Goal: Transaction & Acquisition: Purchase product/service

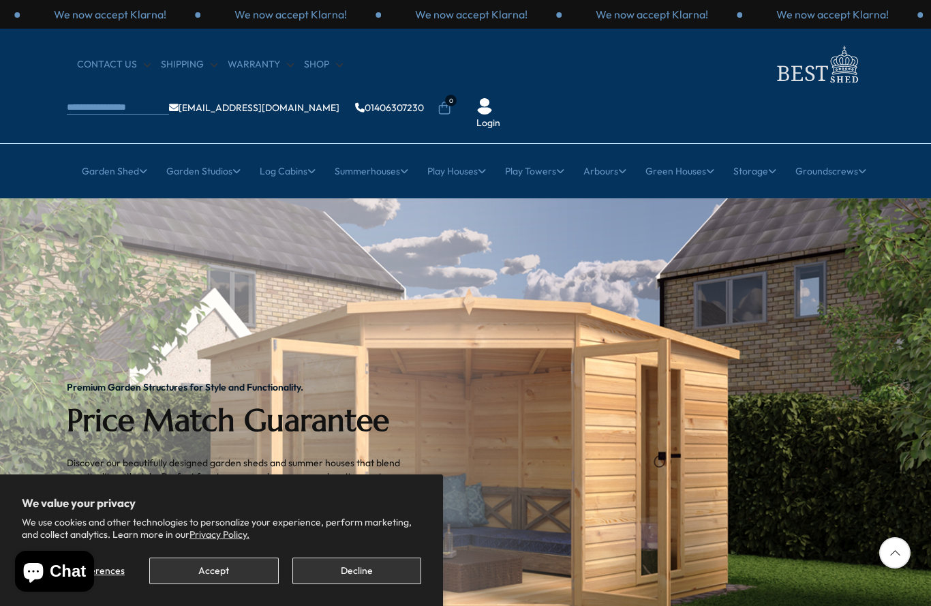
click at [219, 575] on button "Accept" at bounding box center [213, 571] width 129 height 27
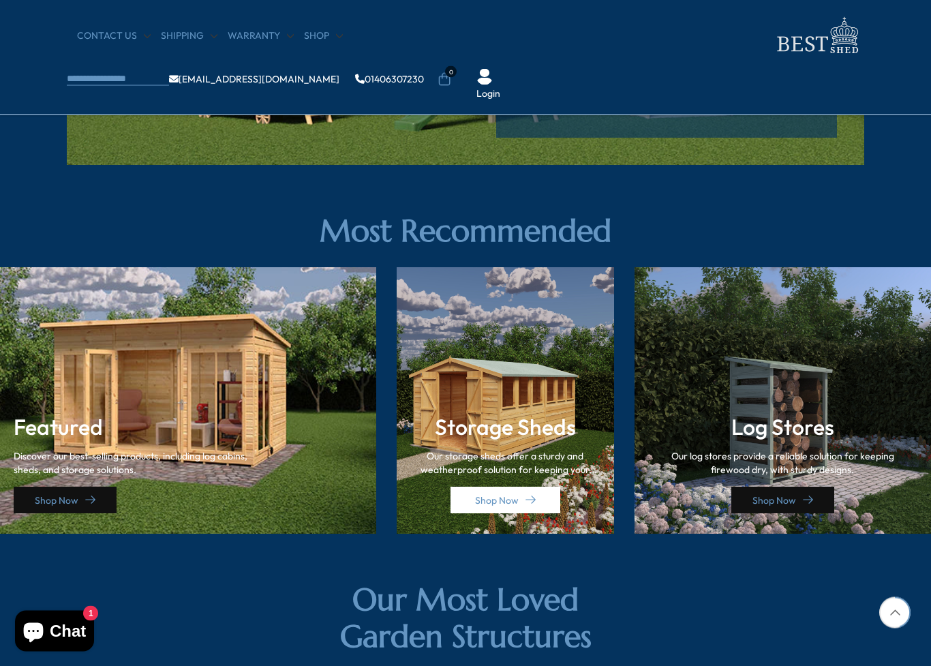
scroll to position [1744, 0]
click at [95, 498] on link "Shop Now" at bounding box center [65, 500] width 103 height 27
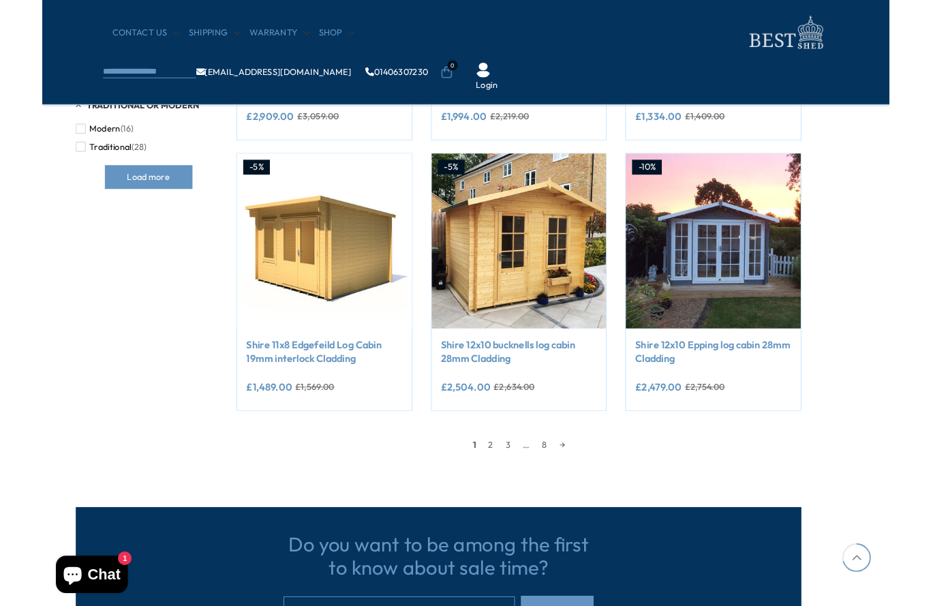
scroll to position [1065, 30]
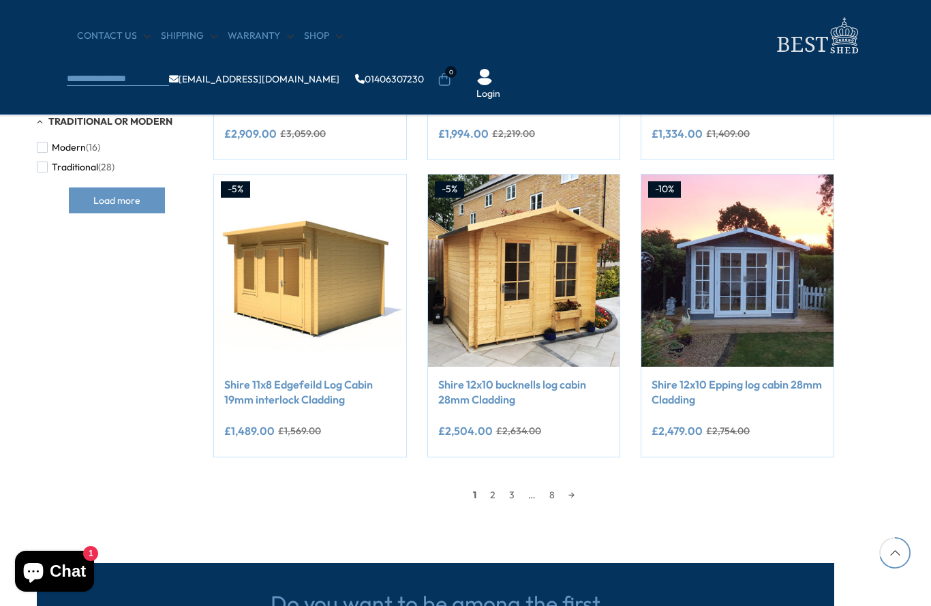
click at [496, 496] on link "2" at bounding box center [492, 495] width 19 height 20
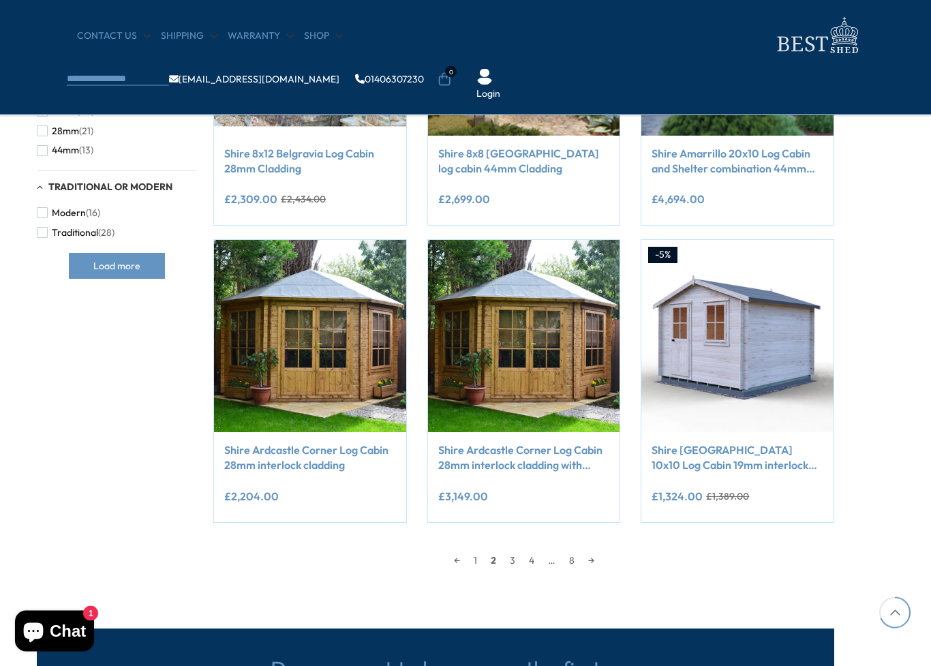
scroll to position [999, 30]
click at [503, 561] on link "3" at bounding box center [512, 560] width 19 height 20
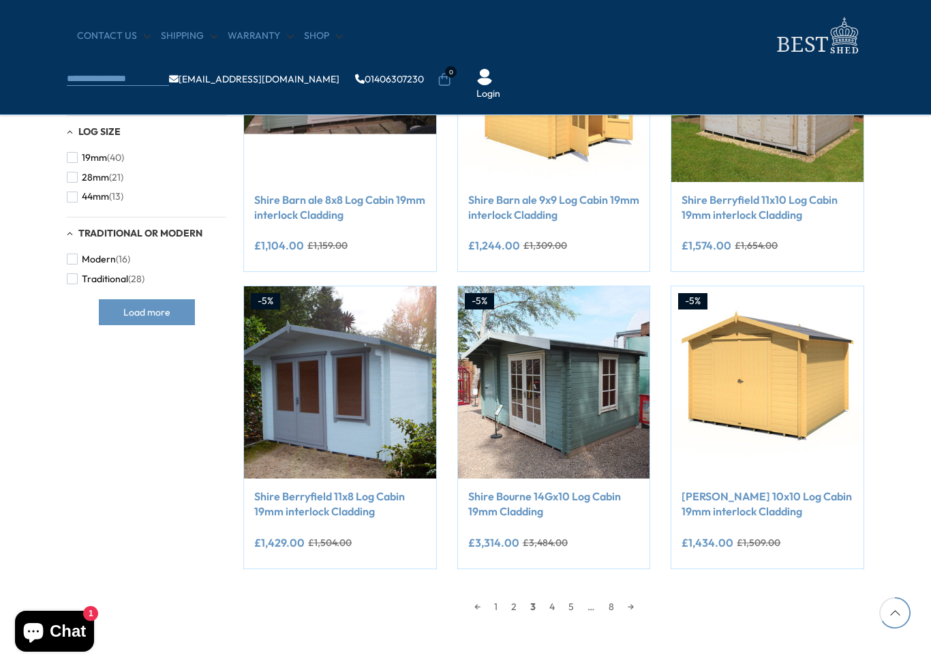
scroll to position [956, 0]
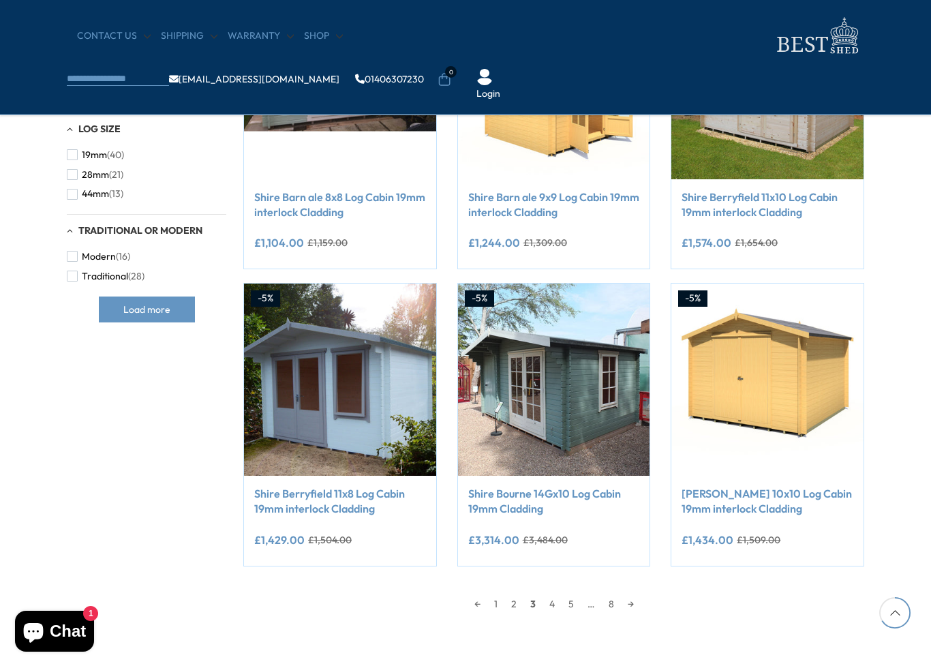
click at [556, 604] on link "4" at bounding box center [552, 604] width 19 height 20
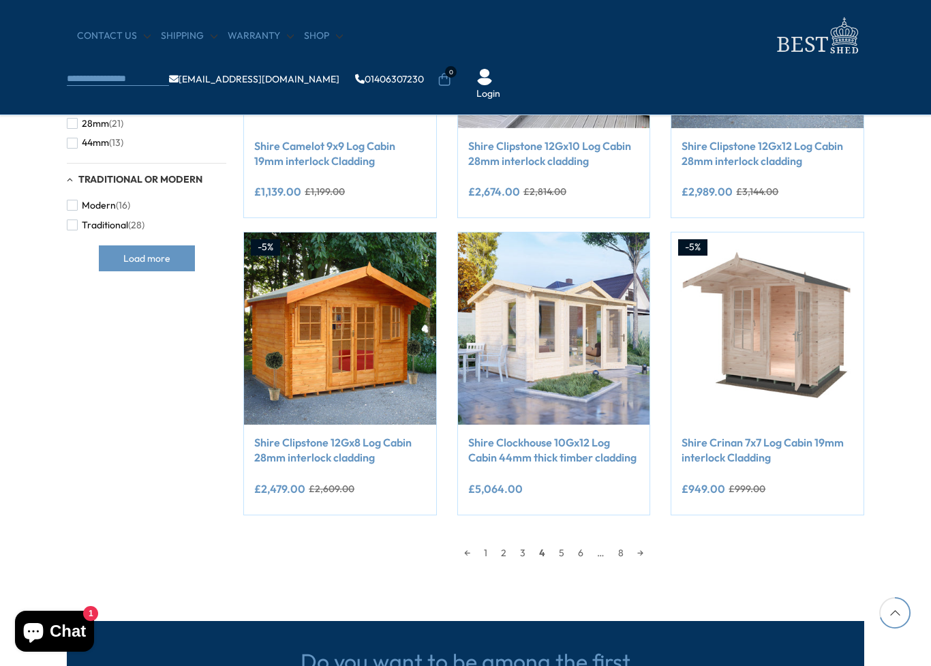
scroll to position [1012, 0]
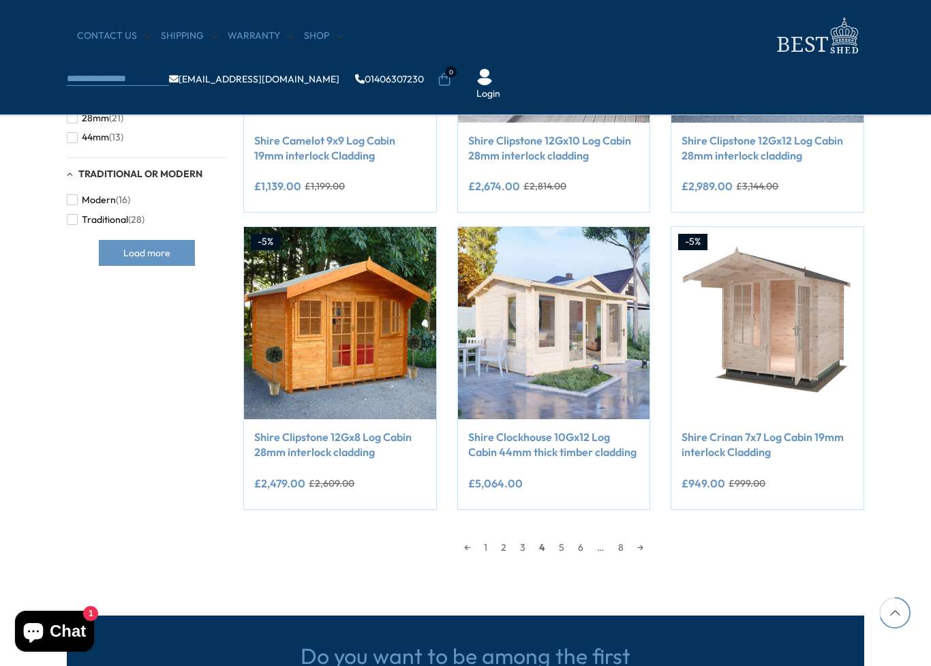
click at [566, 545] on link "5" at bounding box center [561, 547] width 19 height 20
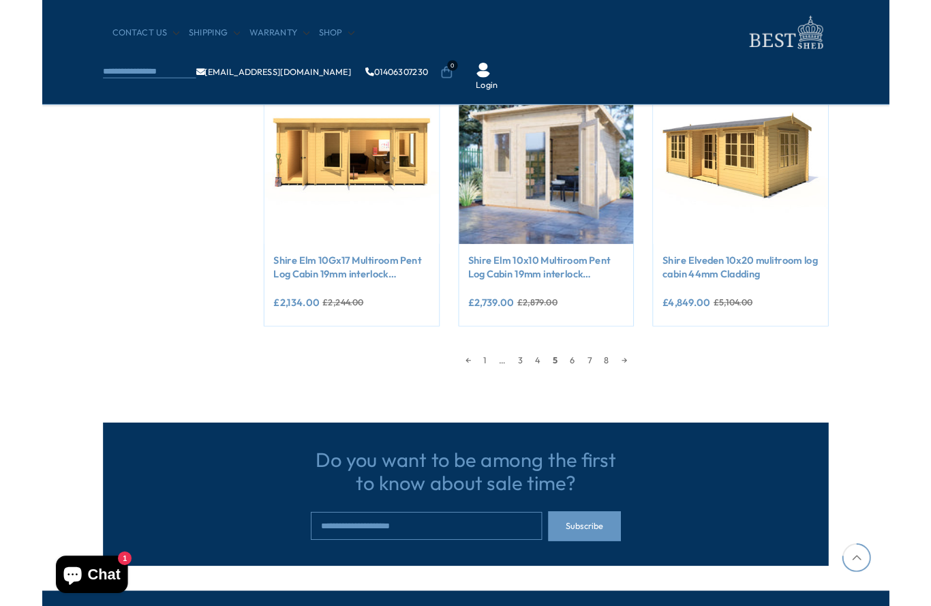
scroll to position [1162, 0]
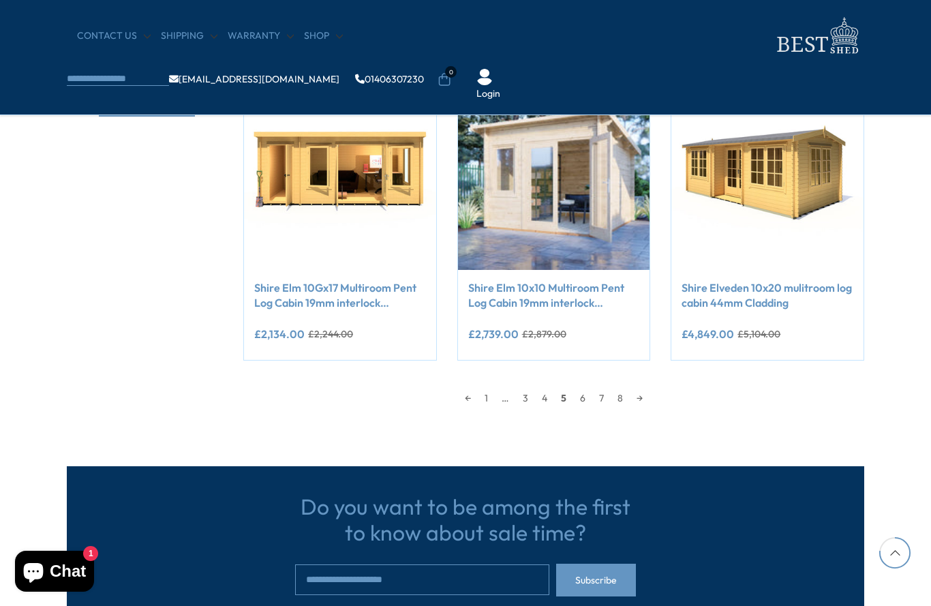
click at [586, 403] on link "6" at bounding box center [582, 398] width 19 height 20
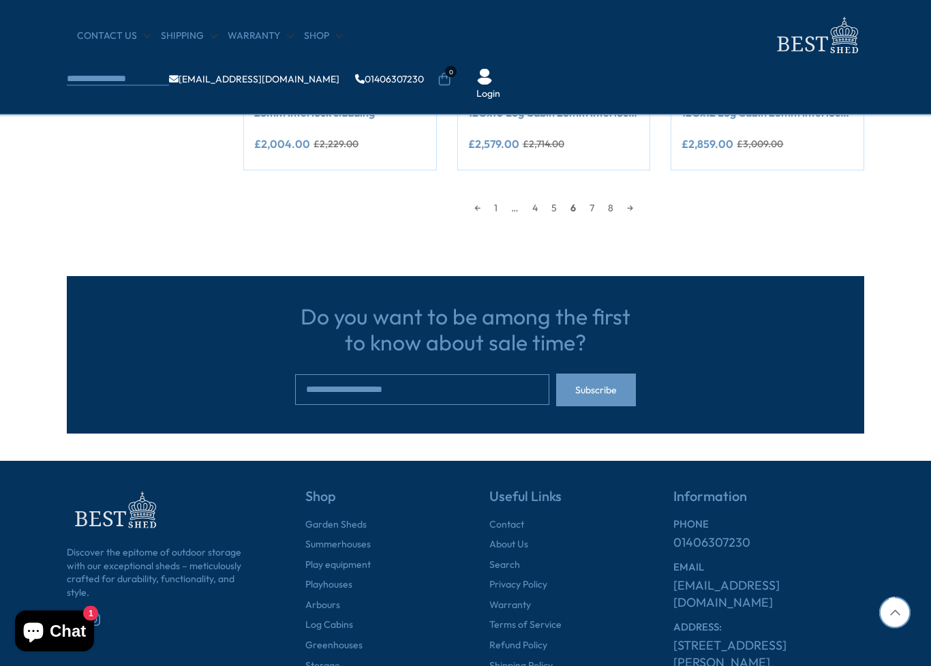
scroll to position [1363, 0]
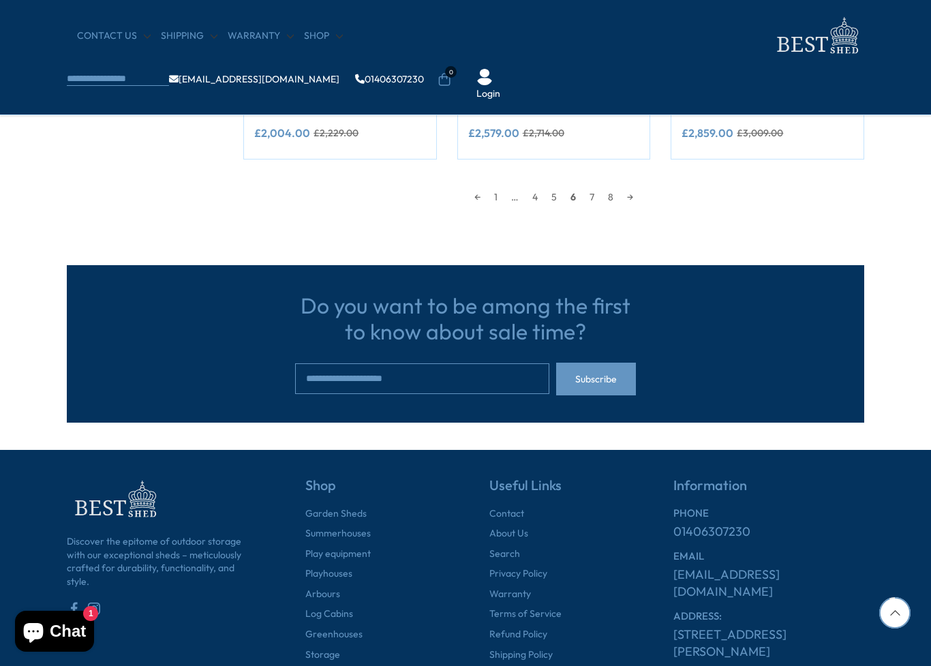
click at [594, 191] on link "7" at bounding box center [592, 197] width 18 height 20
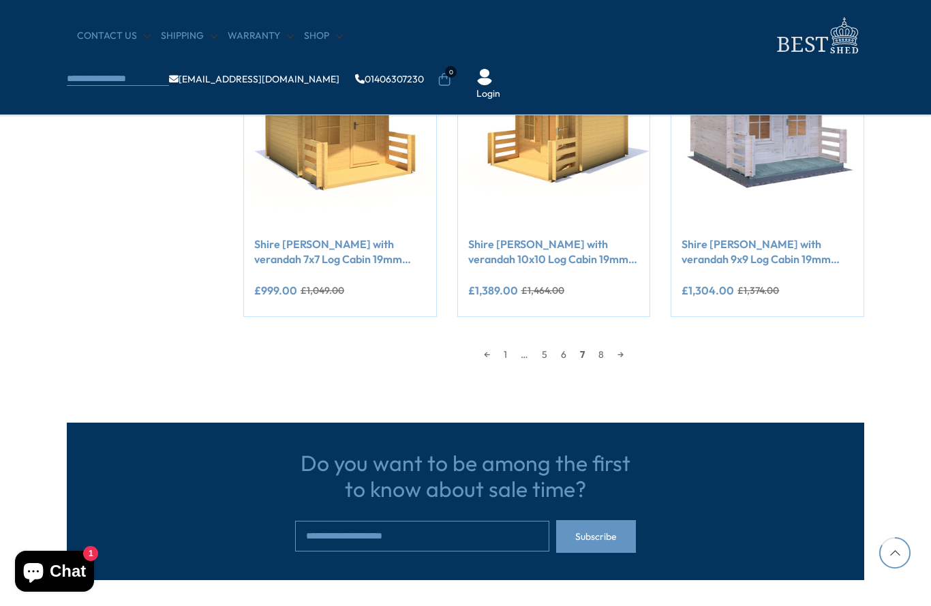
scroll to position [1204, 0]
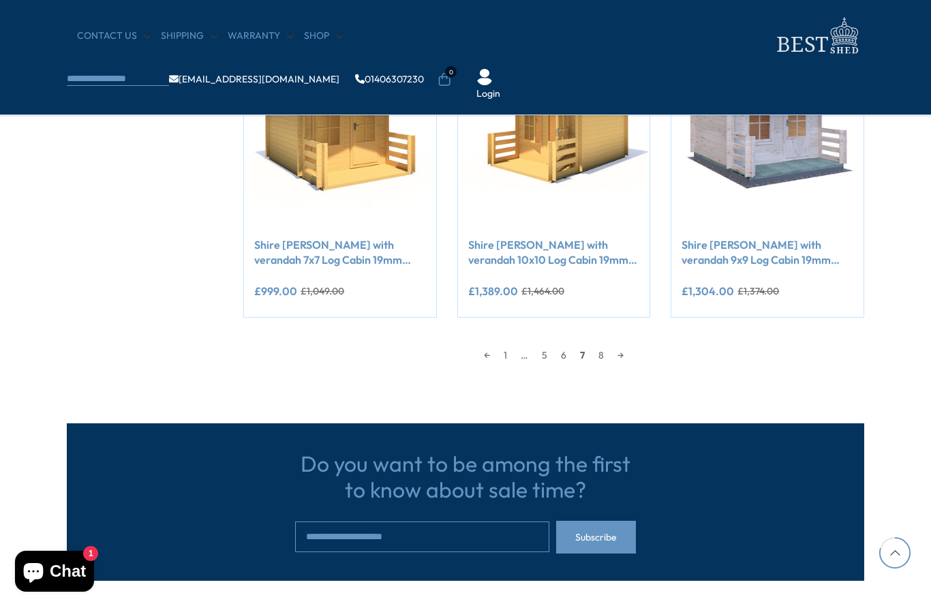
click at [618, 353] on link "→" at bounding box center [621, 355] width 20 height 20
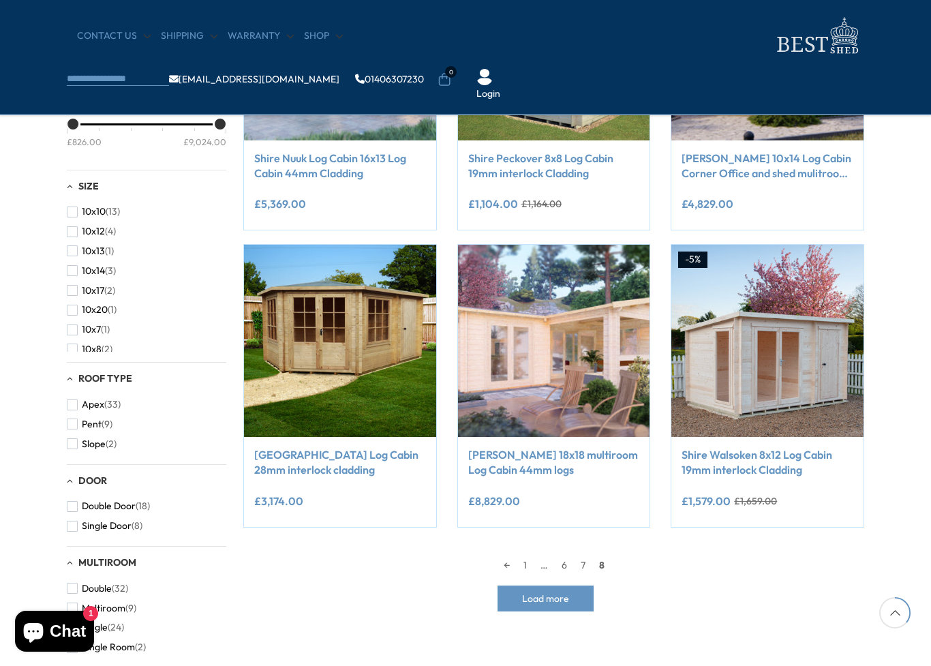
scroll to position [401, 0]
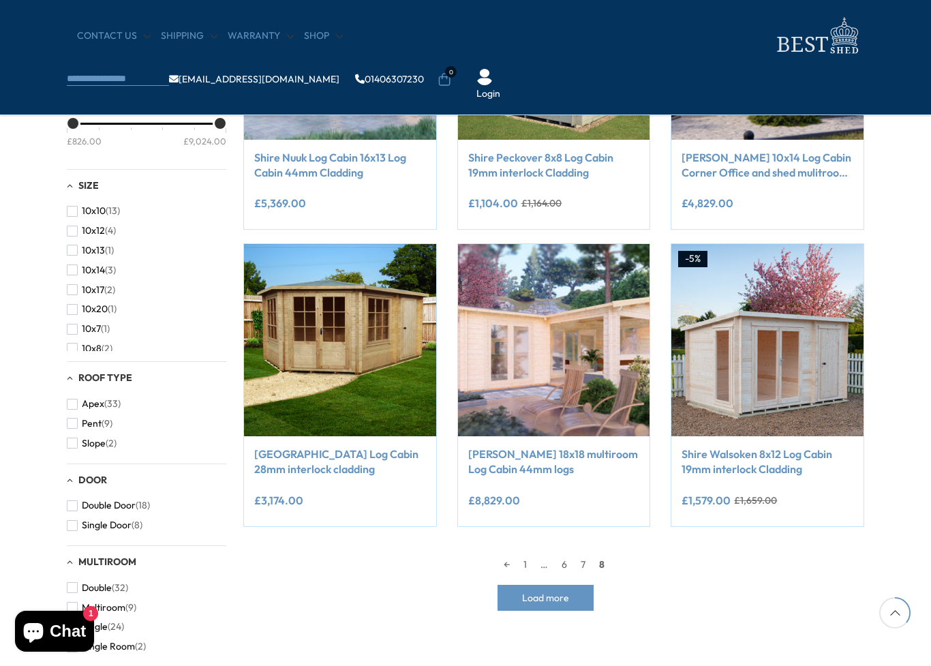
click at [818, 605] on div "Filter By Collection Arbours (17) Fencing (16) [GEOGRAPHIC_DATA] (5) [GEOGRAPHI…" at bounding box center [466, 348] width 818 height 1006
